Goal: Obtain resource: Download file/media

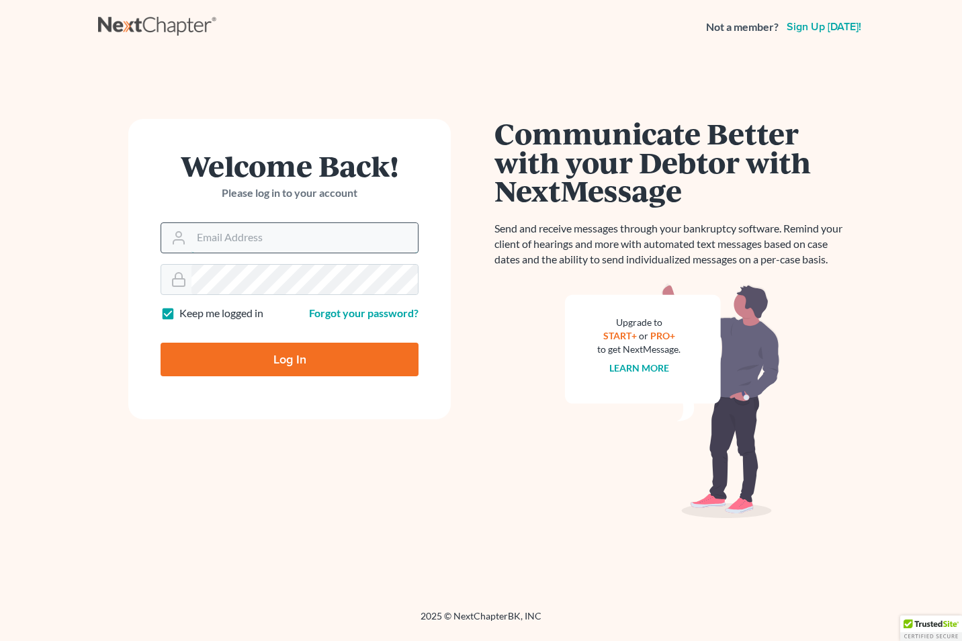
click at [231, 240] on input "Email Address" at bounding box center [304, 238] width 226 height 30
type input "[EMAIL_ADDRESS][DOMAIN_NAME]"
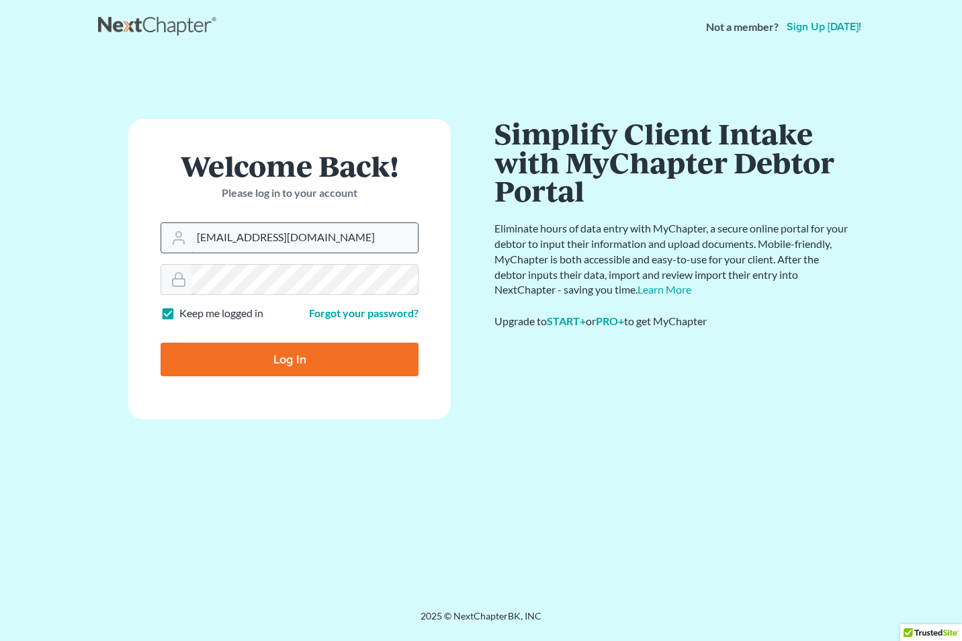
click at [161, 343] on input "Log In" at bounding box center [290, 360] width 258 height 34
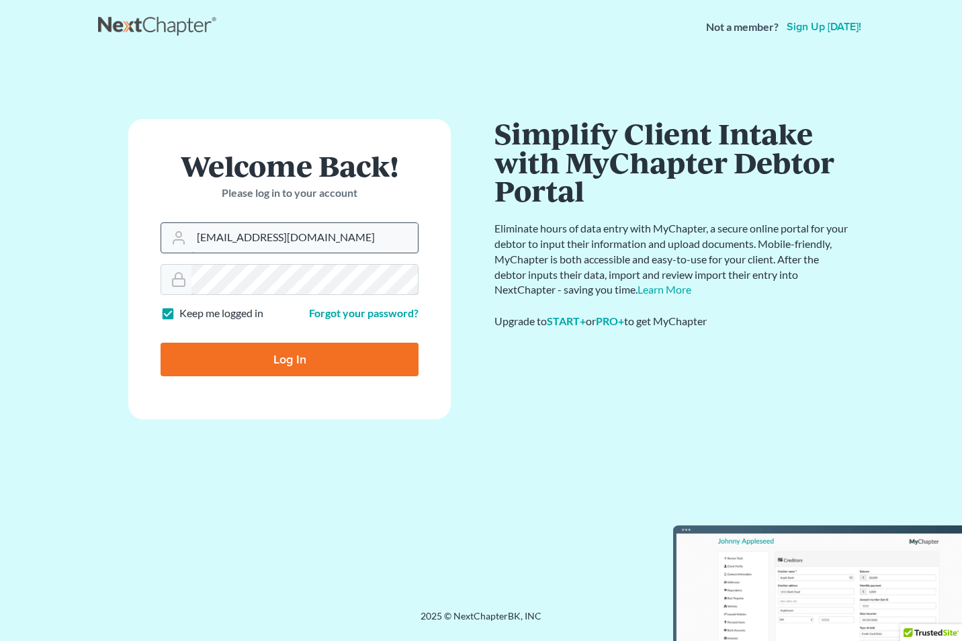
type input "Thinking..."
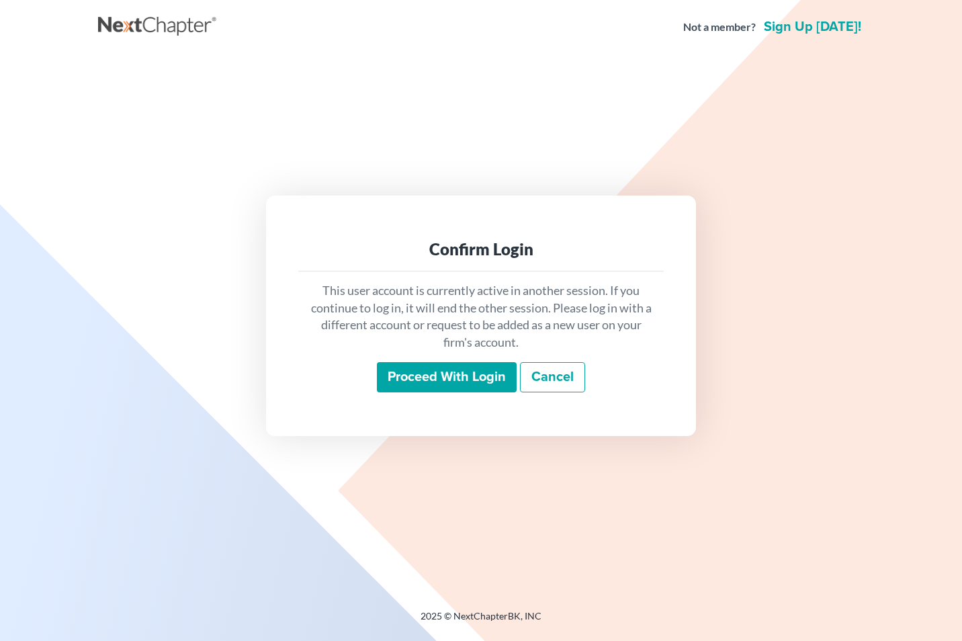
click at [416, 371] on input "Proceed with login" at bounding box center [447, 377] width 140 height 31
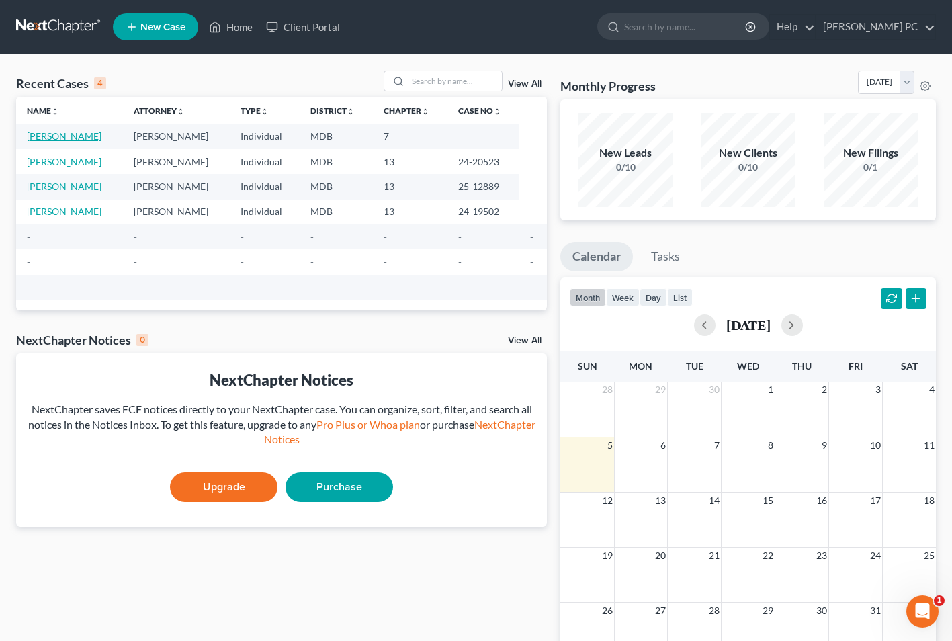
click at [46, 136] on link "Jordan, Tia" at bounding box center [64, 135] width 75 height 11
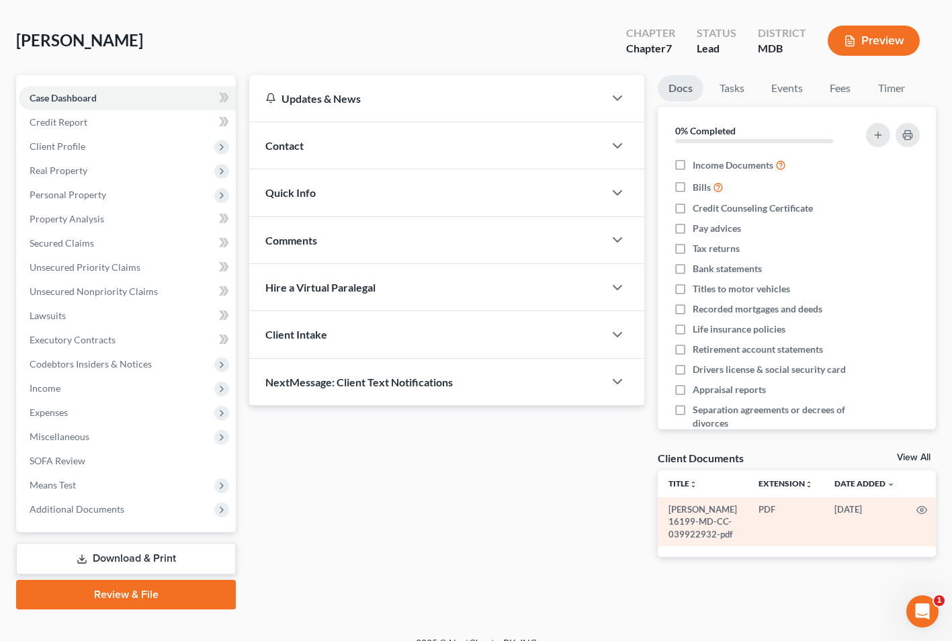
scroll to position [73, 0]
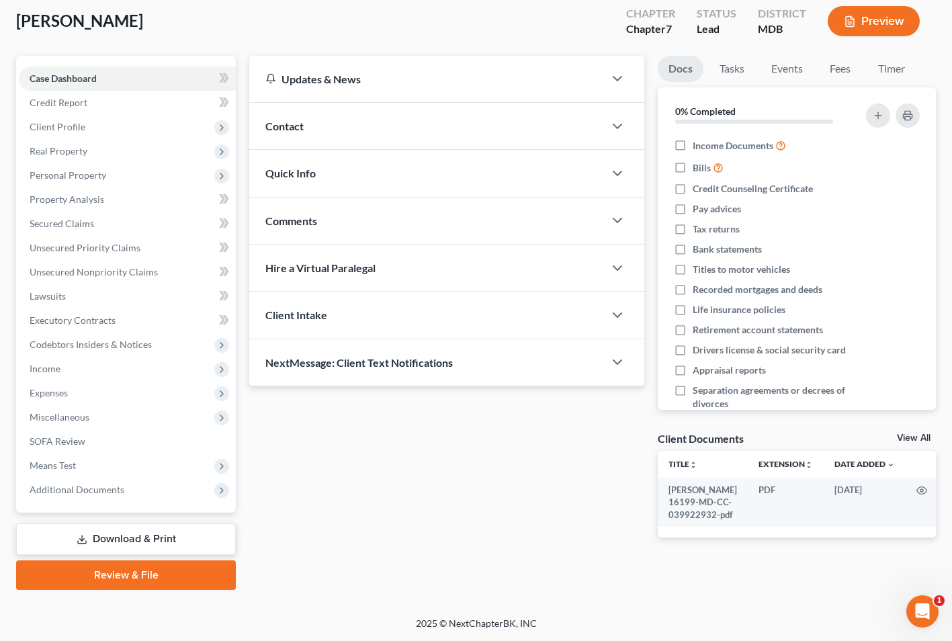
click at [145, 532] on link "Download & Print" at bounding box center [126, 539] width 220 height 32
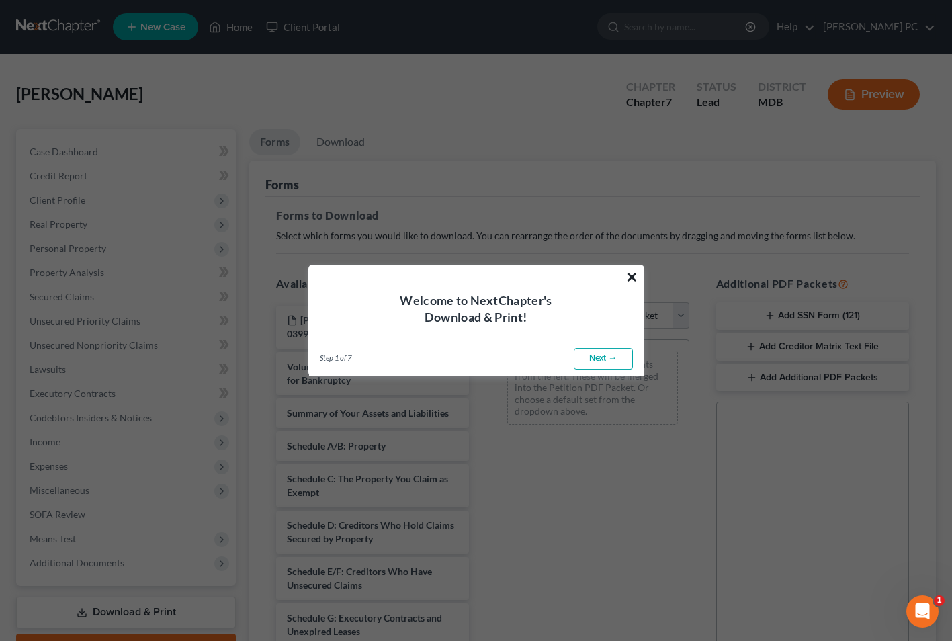
click at [633, 277] on button "×" at bounding box center [631, 276] width 13 height 21
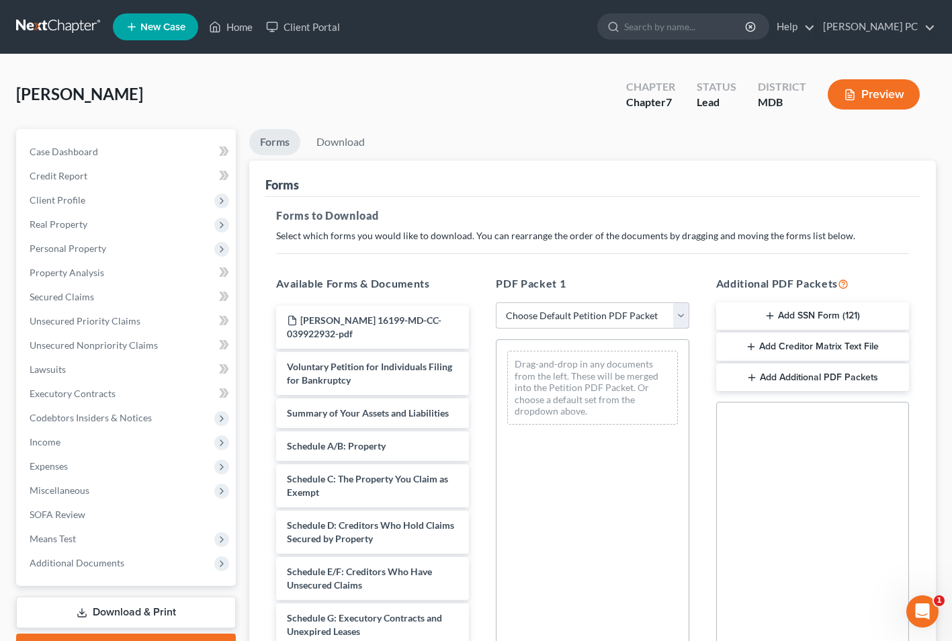
click at [684, 315] on select "Choose Default Petition PDF Packet Complete Bankruptcy Petition (all forms and …" at bounding box center [592, 315] width 193 height 27
select select "0"
click at [496, 302] on select "Choose Default Petition PDF Packet Complete Bankruptcy Petition (all forms and …" at bounding box center [592, 315] width 193 height 27
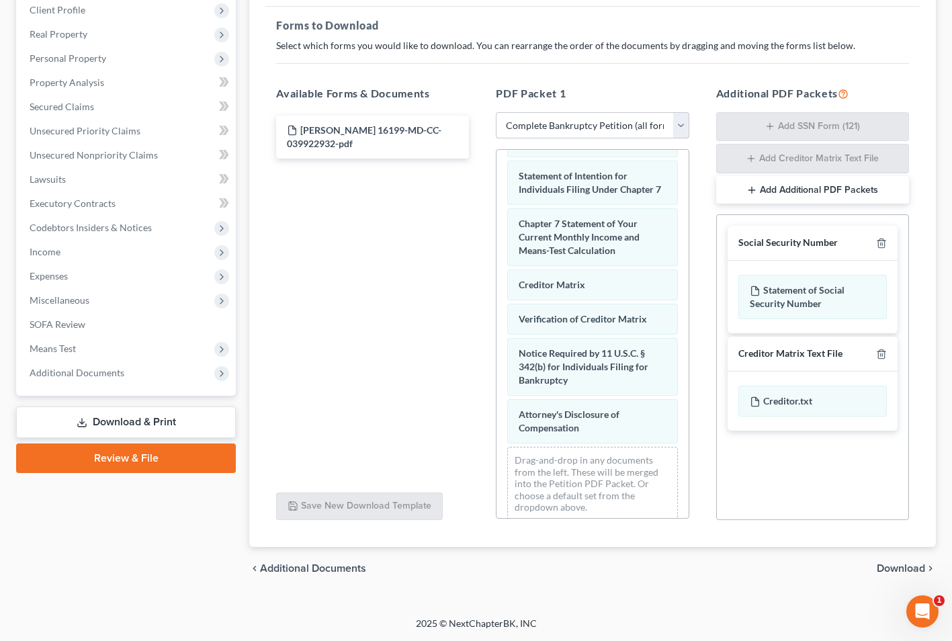
scroll to position [559, 0]
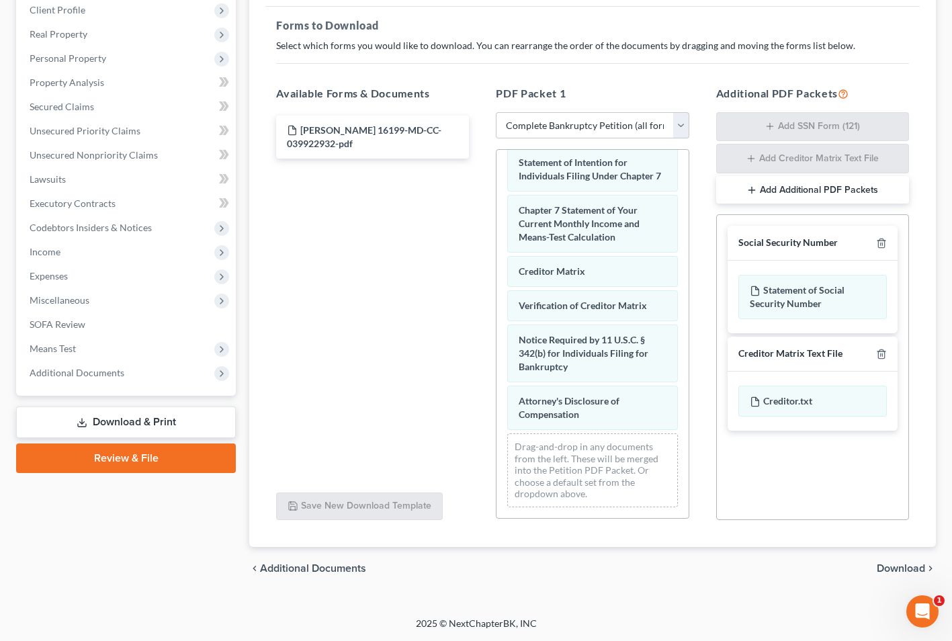
click at [908, 567] on span "Download" at bounding box center [901, 568] width 48 height 11
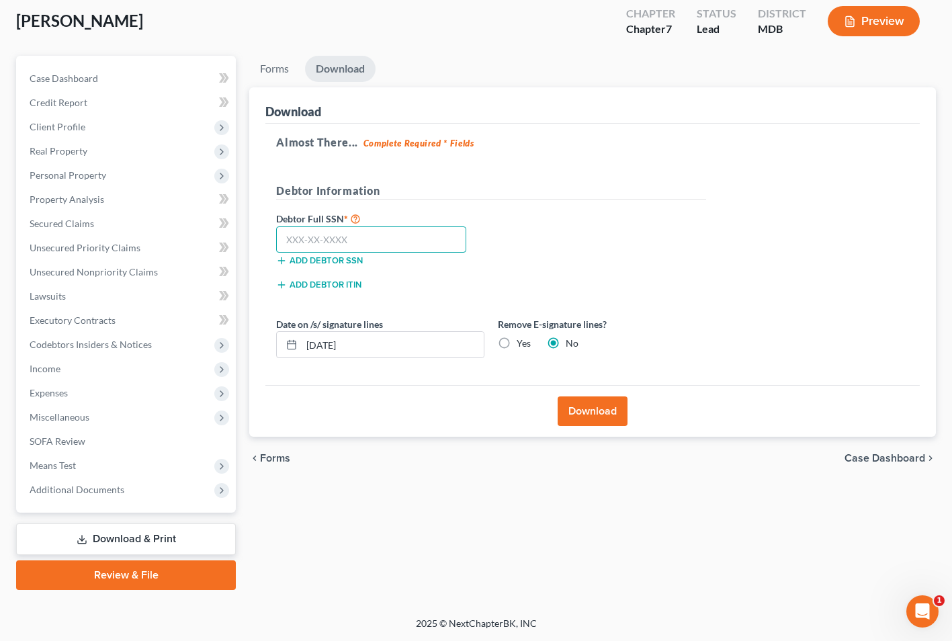
click at [296, 237] on input "text" at bounding box center [371, 239] width 190 height 27
type input "218-92-9173"
click at [614, 406] on button "Download" at bounding box center [593, 411] width 70 height 30
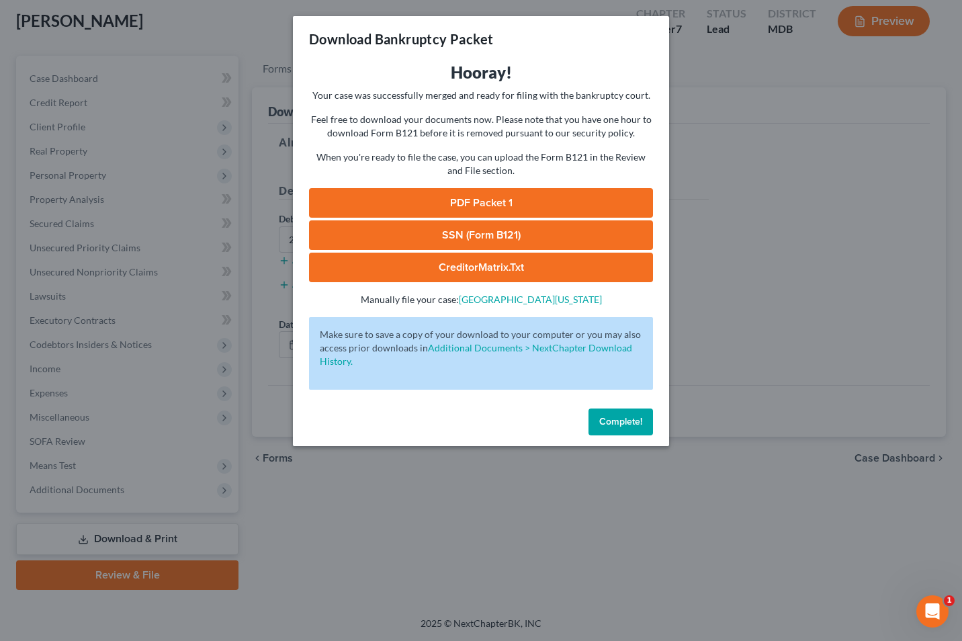
click at [628, 423] on span "Complete!" at bounding box center [620, 421] width 43 height 11
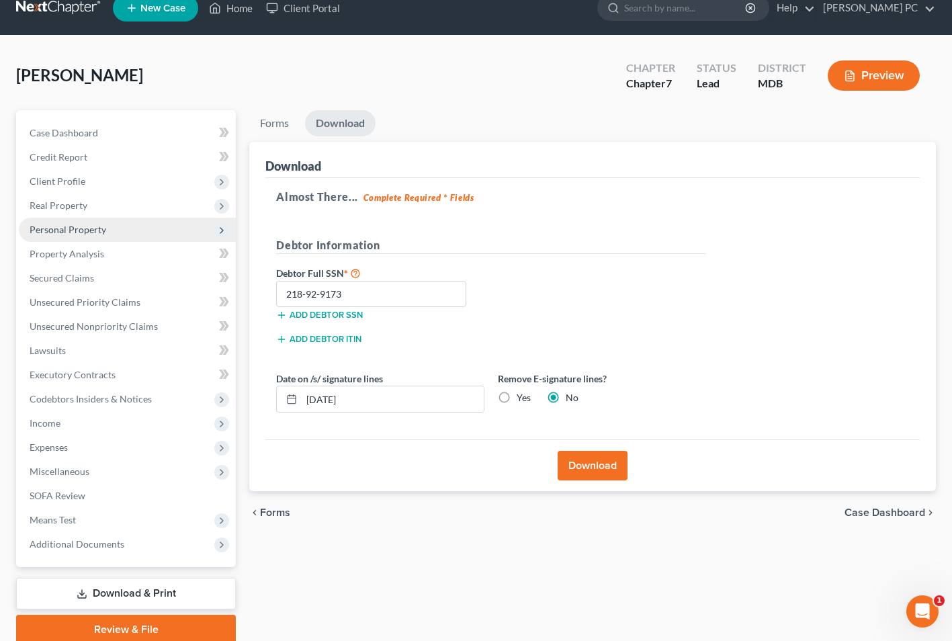
scroll to position [0, 0]
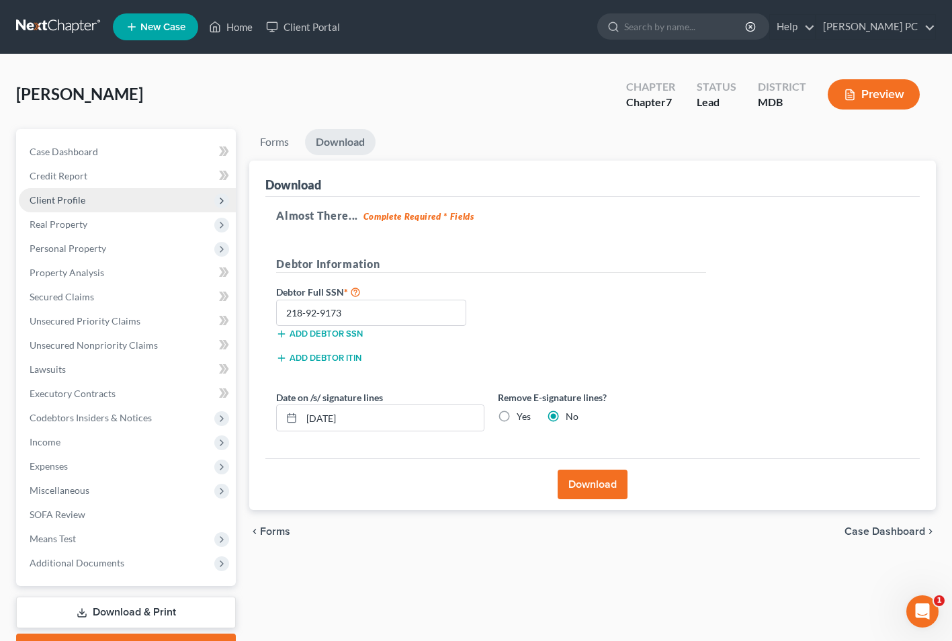
click at [77, 201] on span "Client Profile" at bounding box center [58, 199] width 56 height 11
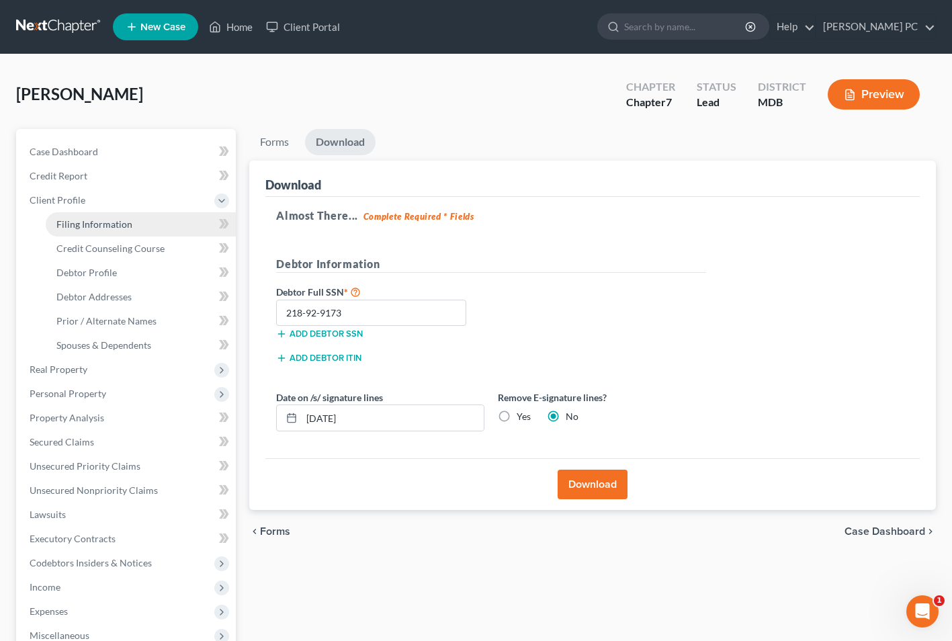
click at [107, 219] on span "Filing Information" at bounding box center [94, 223] width 76 height 11
select select "1"
select select "0"
select select "21"
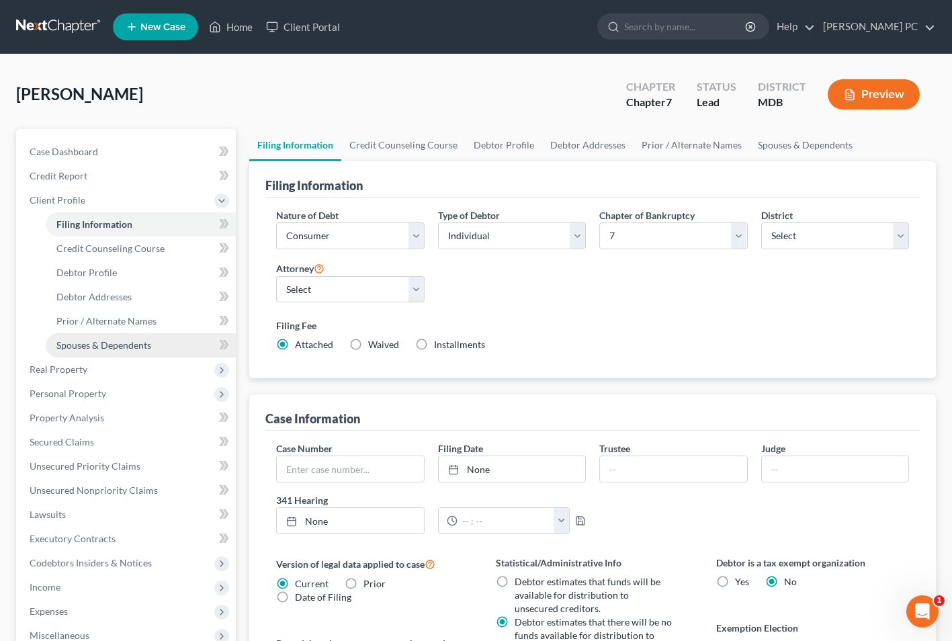
click at [137, 341] on span "Spouses & Dependents" at bounding box center [103, 344] width 95 height 11
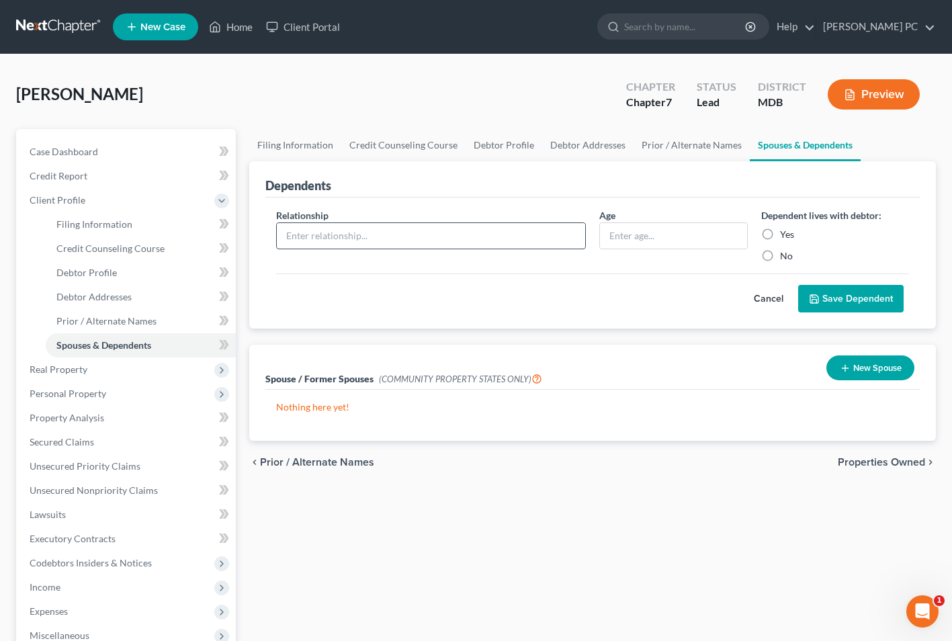
click at [343, 236] on input "text" at bounding box center [431, 236] width 308 height 26
type input "two minor grandchildren live with debtor"
click at [648, 242] on input "text" at bounding box center [673, 236] width 146 height 26
click at [780, 232] on label "Yes" at bounding box center [787, 234] width 14 height 13
click at [785, 232] on input "Yes" at bounding box center [789, 232] width 9 height 9
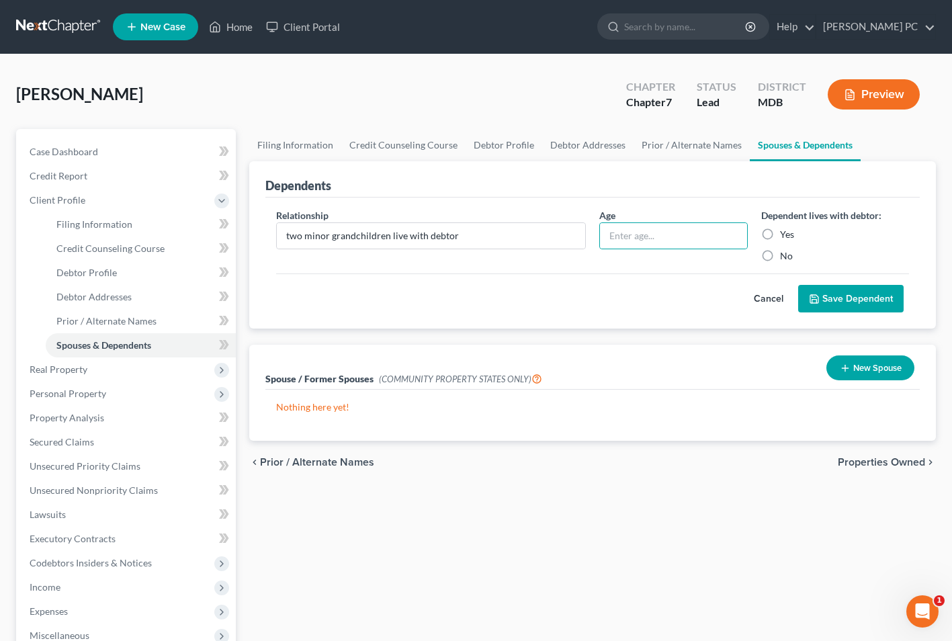
radio input "true"
click at [651, 240] on input "text" at bounding box center [673, 236] width 146 height 26
type input "8"
click at [850, 297] on button "Save Dependent" at bounding box center [850, 299] width 105 height 28
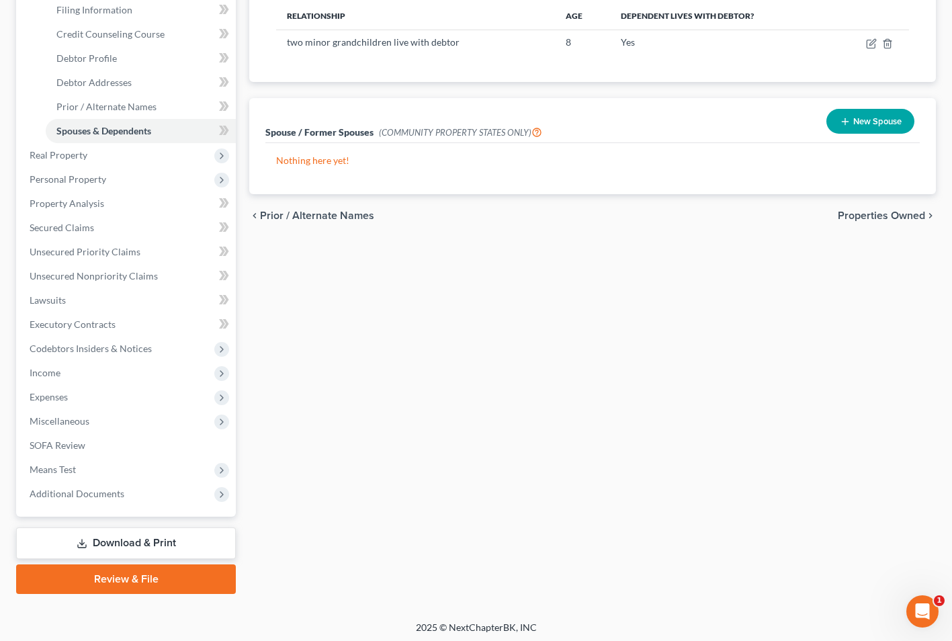
scroll to position [218, 0]
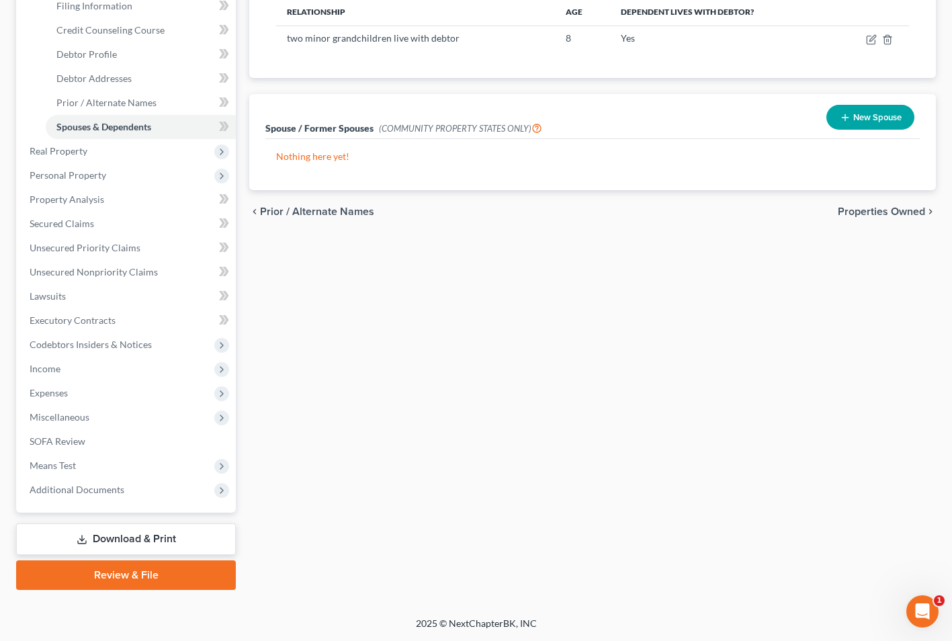
click at [123, 532] on link "Download & Print" at bounding box center [126, 539] width 220 height 32
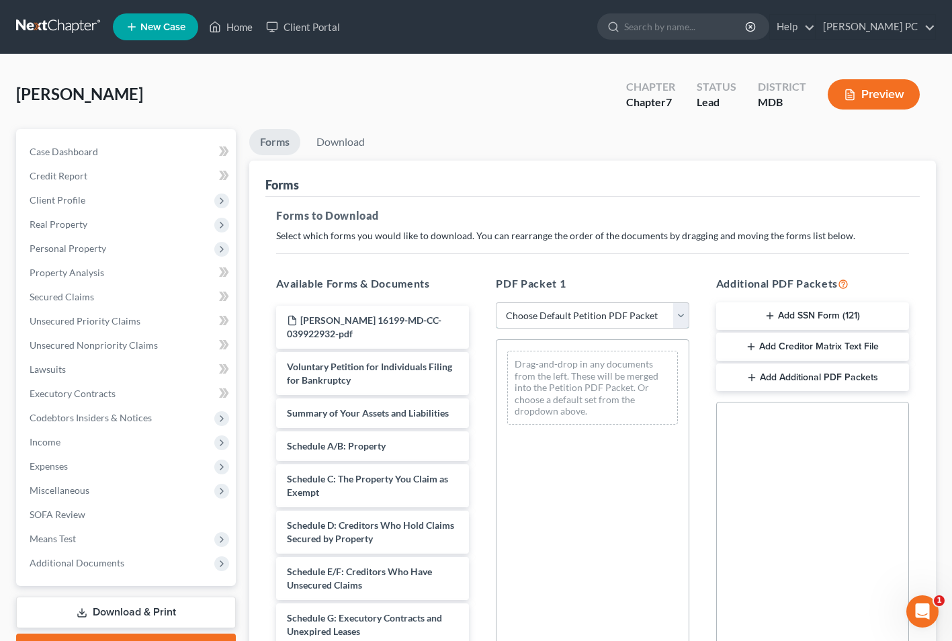
click at [678, 311] on select "Choose Default Petition PDF Packet Complete Bankruptcy Petition (all forms and …" at bounding box center [592, 315] width 193 height 27
select select "0"
click at [496, 302] on select "Choose Default Petition PDF Packet Complete Bankruptcy Petition (all forms and …" at bounding box center [592, 315] width 193 height 27
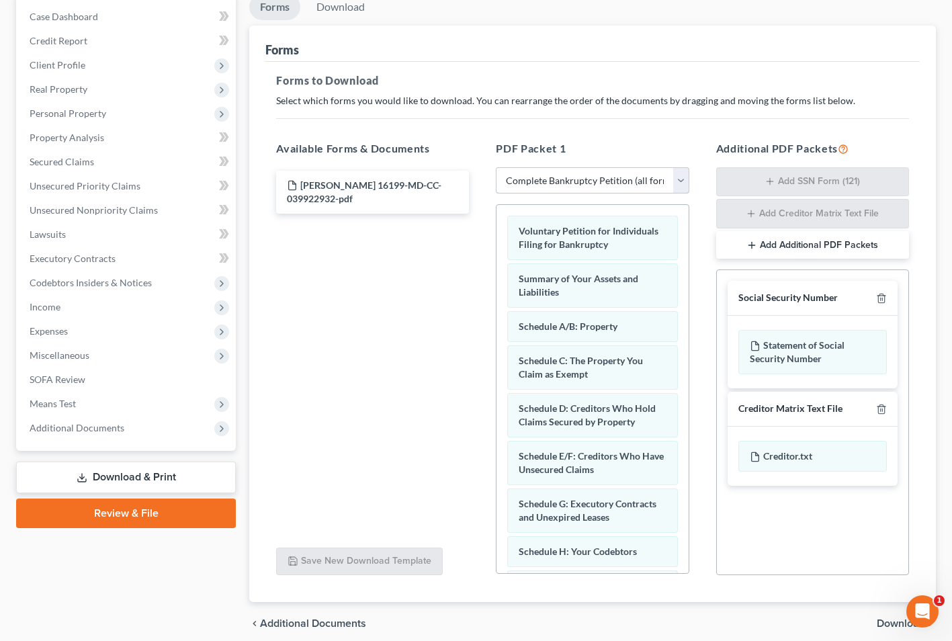
scroll to position [190, 0]
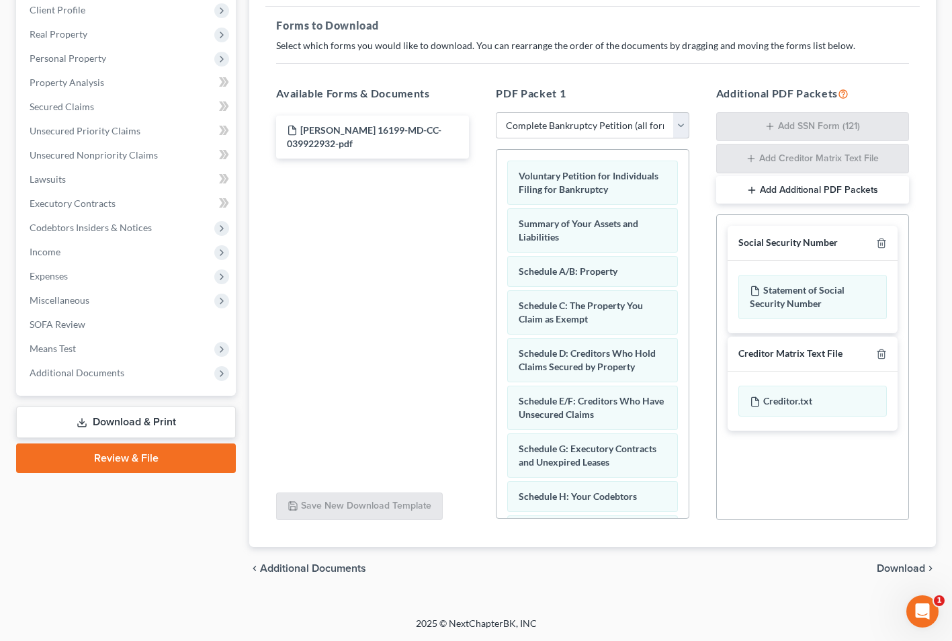
click at [902, 564] on span "Download" at bounding box center [901, 568] width 48 height 11
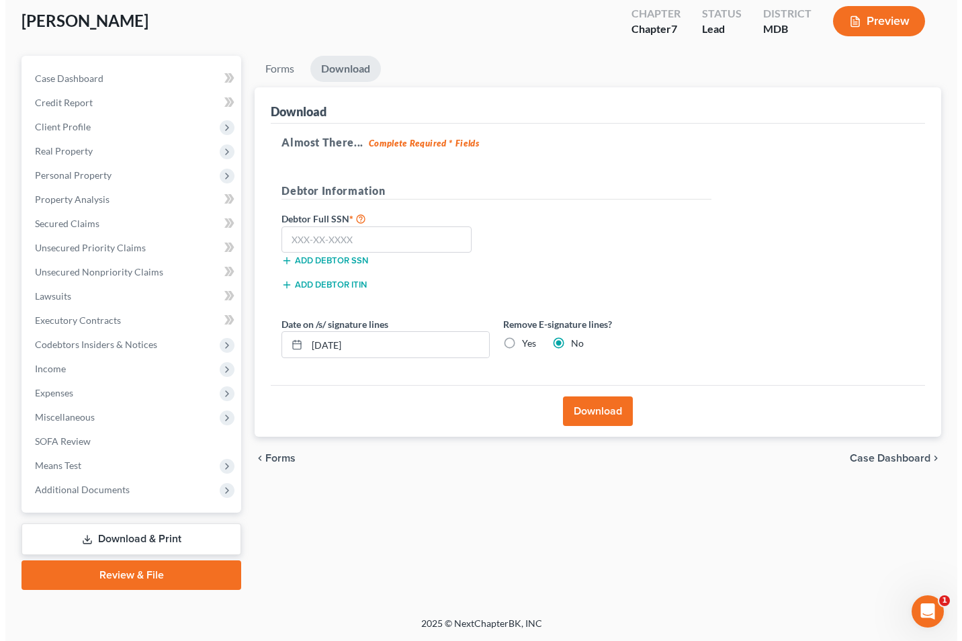
scroll to position [73, 0]
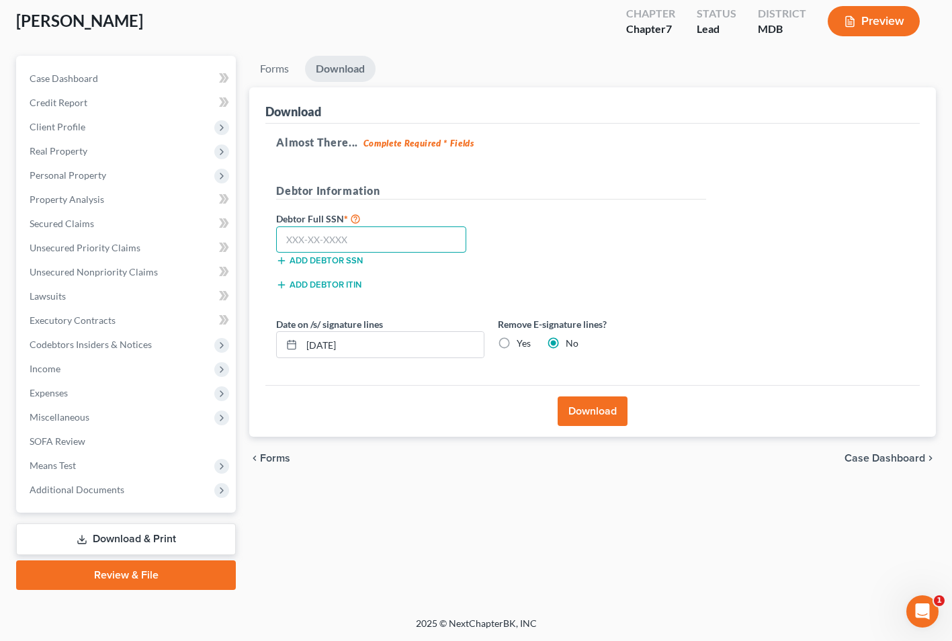
click at [299, 240] on input "text" at bounding box center [371, 239] width 190 height 27
type input "218-92-9173"
click at [581, 402] on button "Download" at bounding box center [593, 411] width 70 height 30
